Goal: Check status: Check status

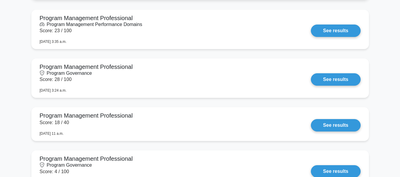
scroll to position [421, 0]
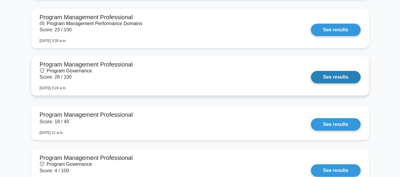
click at [341, 77] on link "See results" at bounding box center [335, 77] width 49 height 12
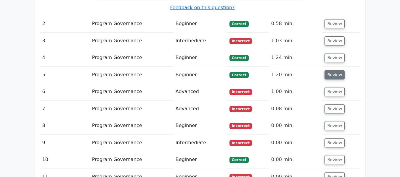
scroll to position [653, 0]
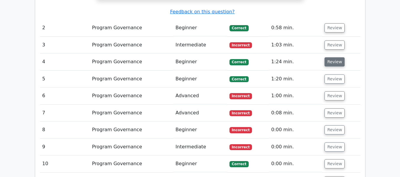
click at [328, 57] on button "Review" at bounding box center [334, 61] width 20 height 9
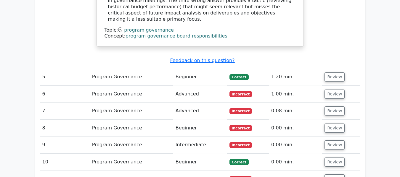
scroll to position [941, 0]
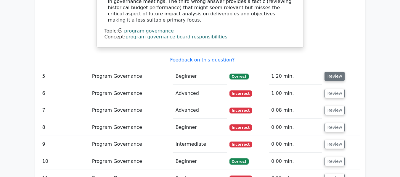
click at [327, 72] on button "Review" at bounding box center [334, 76] width 20 height 9
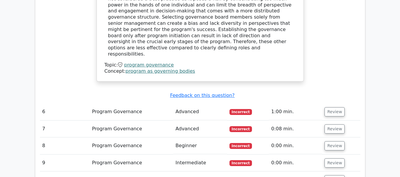
scroll to position [1214, 0]
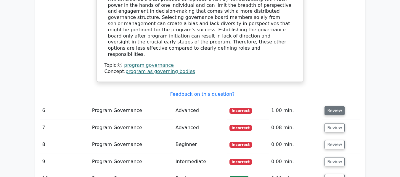
click at [334, 106] on button "Review" at bounding box center [334, 110] width 20 height 9
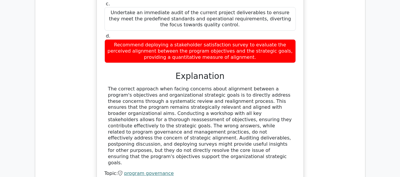
scroll to position [1454, 0]
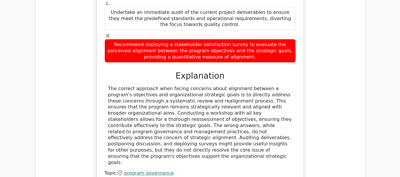
click at [334, 65] on div "As the Program Manager, you are conducting a program governance meeting with ke…" at bounding box center [200, 38] width 320 height 317
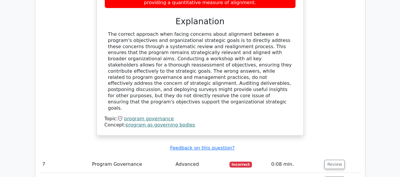
scroll to position [1508, 0]
click at [335, 160] on button "Review" at bounding box center [334, 164] width 20 height 9
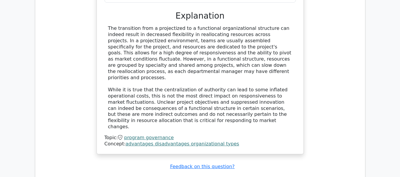
scroll to position [1810, 0]
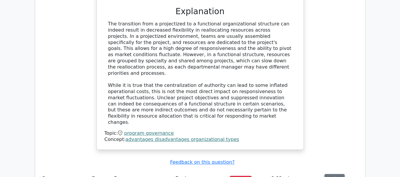
click at [335, 174] on button "Review" at bounding box center [334, 178] width 20 height 9
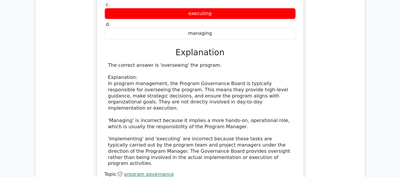
scroll to position [2073, 0]
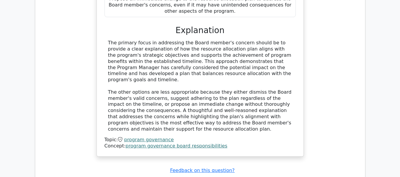
scroll to position [2450, 0]
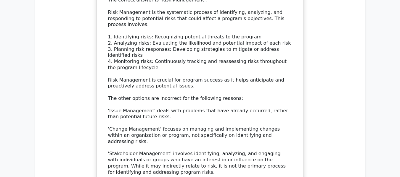
scroll to position [2784, 0]
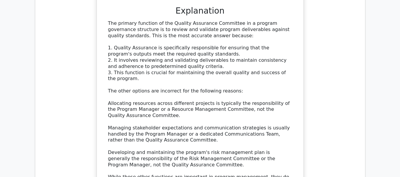
scroll to position [3129, 0]
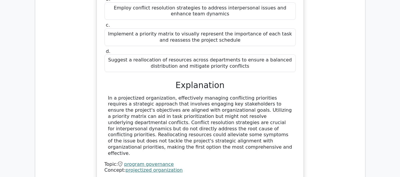
scroll to position [3463, 0]
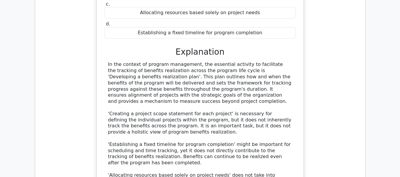
scroll to position [3763, 0]
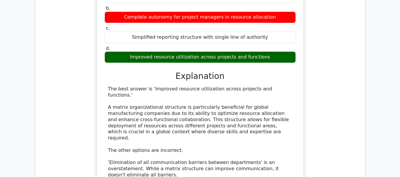
scroll to position [4076, 0]
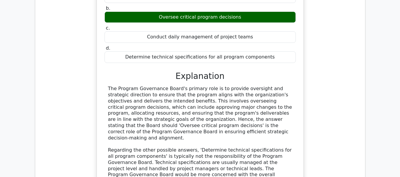
scroll to position [4440, 0]
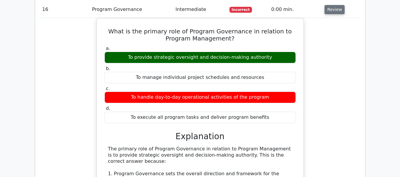
scroll to position [4743, 0]
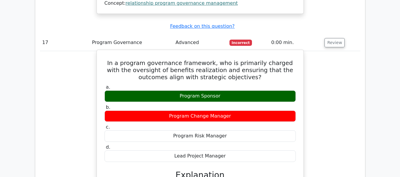
scroll to position [5066, 0]
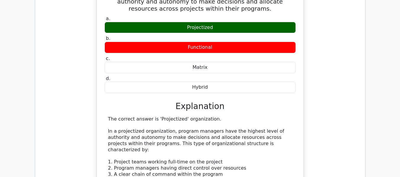
scroll to position [5421, 0]
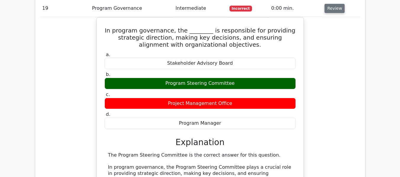
scroll to position [5738, 0]
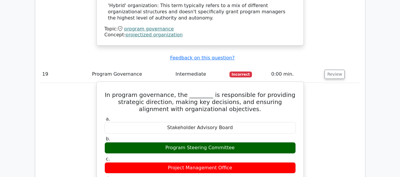
scroll to position [5669, 0]
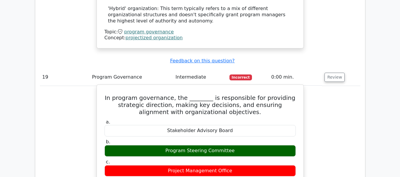
scroll to position [5666, 0]
